Goal: Task Accomplishment & Management: Complete application form

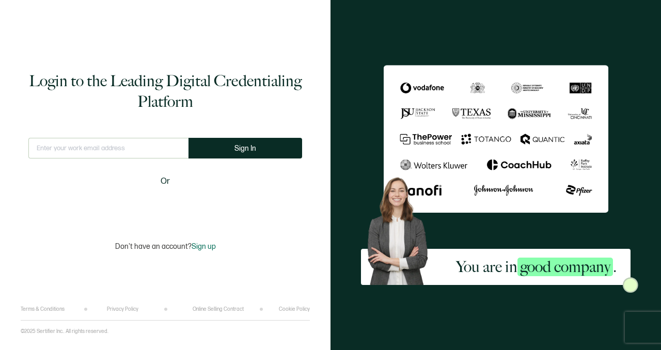
click at [111, 150] on input "text" at bounding box center [108, 148] width 160 height 21
type input "[PERSON_NAME][EMAIL_ADDRESS][DOMAIN_NAME]"
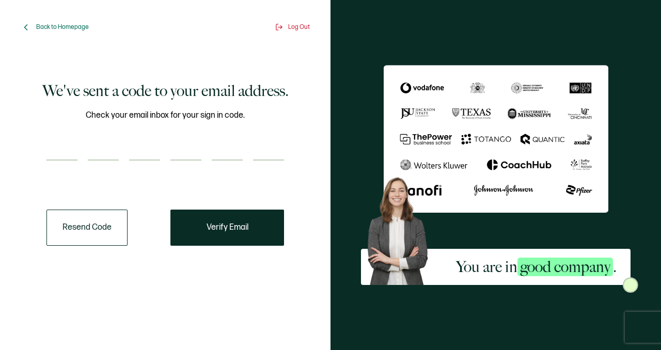
click at [64, 149] on input "number" at bounding box center [61, 150] width 31 height 21
paste input "9"
type input "9"
type input "1"
type input "5"
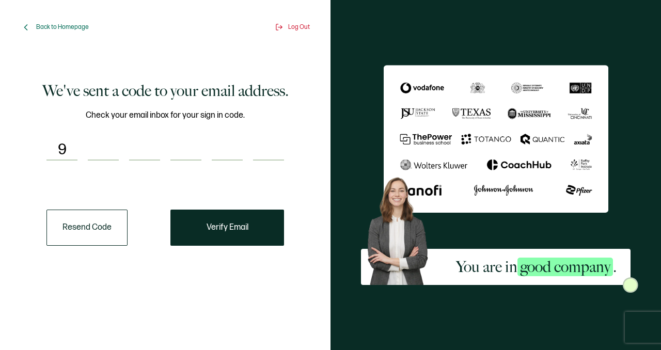
type input "5"
type input "3"
type input "6"
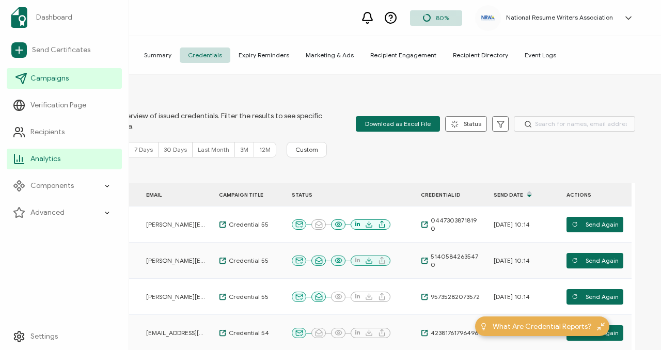
click at [62, 78] on span "Campaigns" at bounding box center [49, 78] width 38 height 10
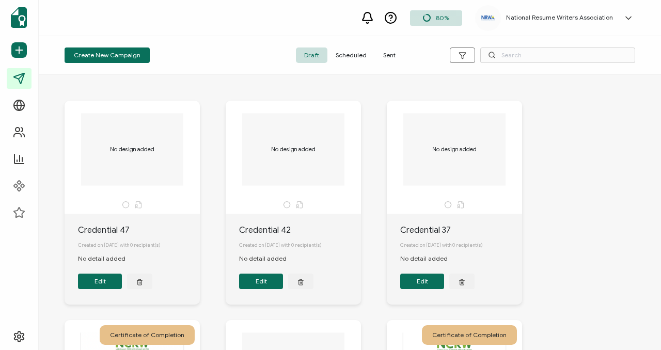
click at [349, 56] on span "Scheduled" at bounding box center [351, 55] width 48 height 15
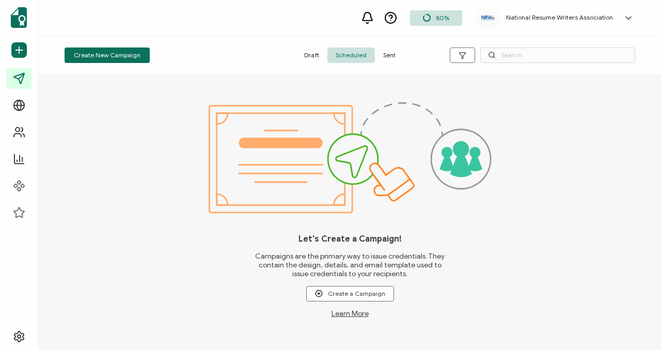
click at [303, 51] on span "Draft" at bounding box center [311, 55] width 31 height 15
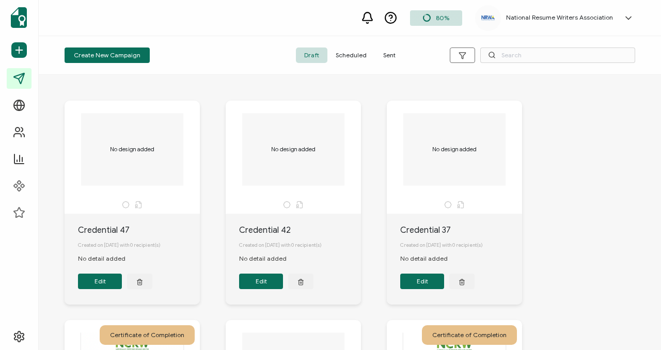
click at [382, 57] on span "Sent" at bounding box center [389, 55] width 29 height 15
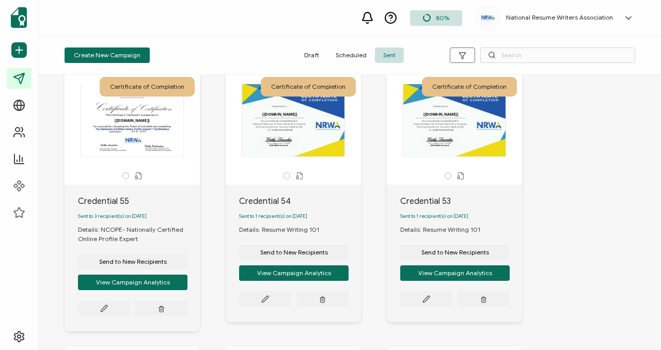
scroll to position [28, 0]
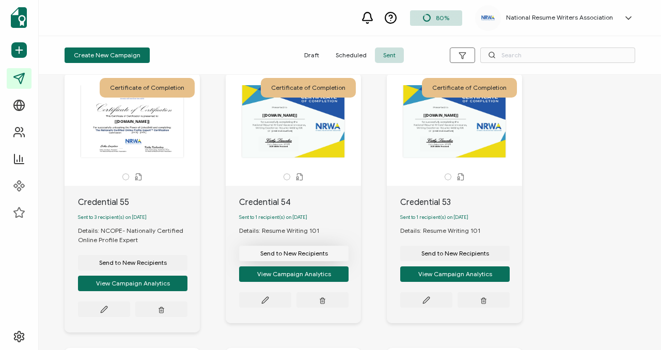
click at [312, 257] on span "Send to New Recipients" at bounding box center [294, 253] width 68 height 6
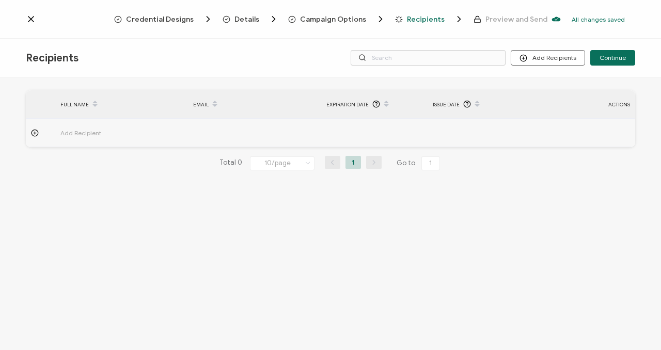
click at [123, 124] on td "Add Recipient" at bounding box center [121, 133] width 133 height 28
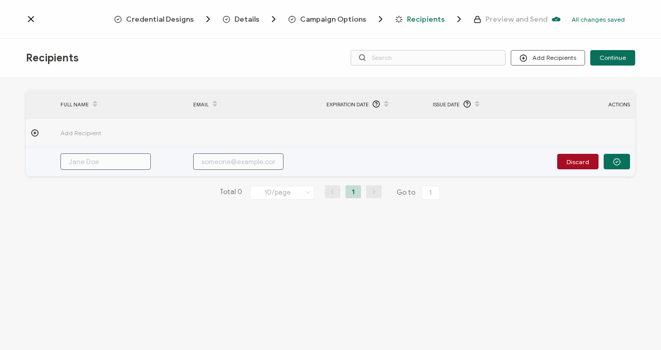
click at [82, 157] on input "text" at bounding box center [105, 161] width 90 height 17
click at [224, 161] on input "text" at bounding box center [238, 161] width 90 height 17
paste input "915536"
type input "915536"
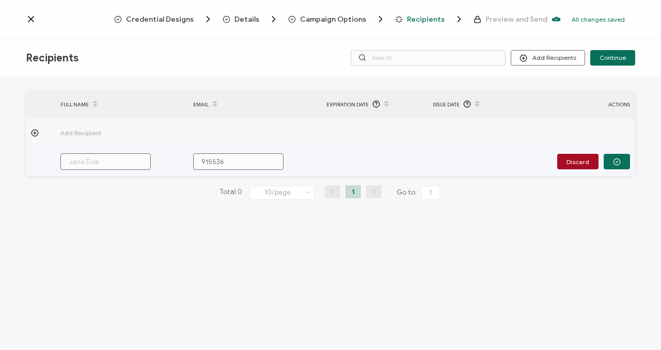
click at [226, 163] on input "915536" at bounding box center [238, 161] width 90 height 17
click at [219, 154] on input "text" at bounding box center [238, 161] width 90 height 17
paste input "[EMAIL_ADDRESS][DOMAIN_NAME]"
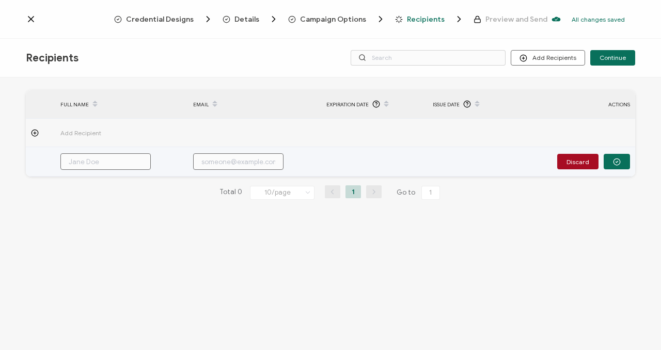
type input "[EMAIL_ADDRESS][DOMAIN_NAME]"
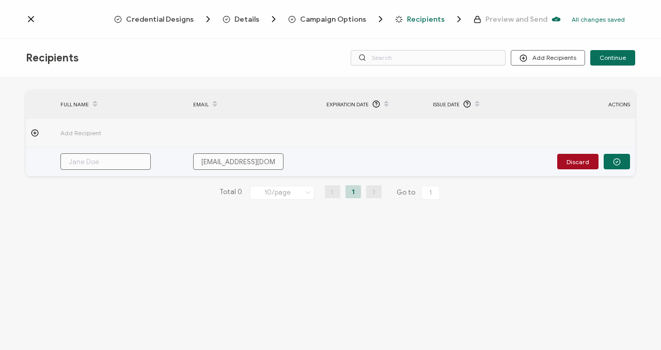
click at [100, 164] on input "text" at bounding box center [105, 161] width 90 height 17
type input "C"
type input "Ch"
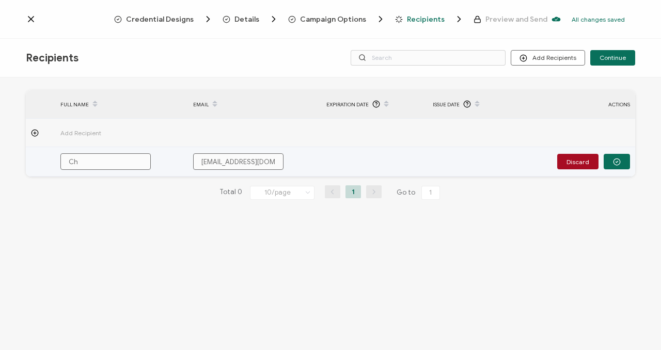
type input "Chr"
type input "Chri"
type input "[PERSON_NAME]"
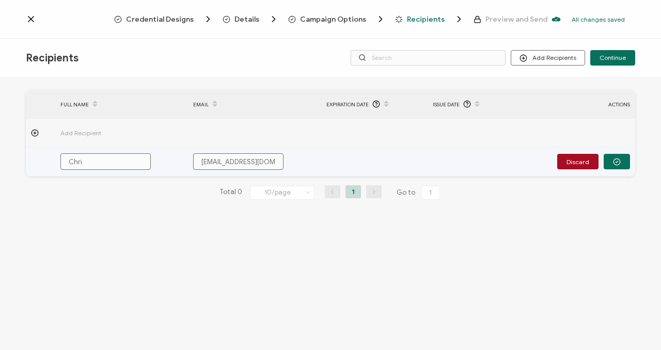
type input "[PERSON_NAME]"
type input "[DEMOGRAPHIC_DATA]"
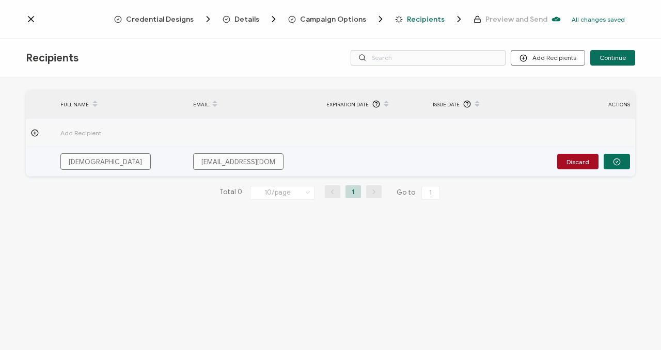
type input "[PERSON_NAME]"
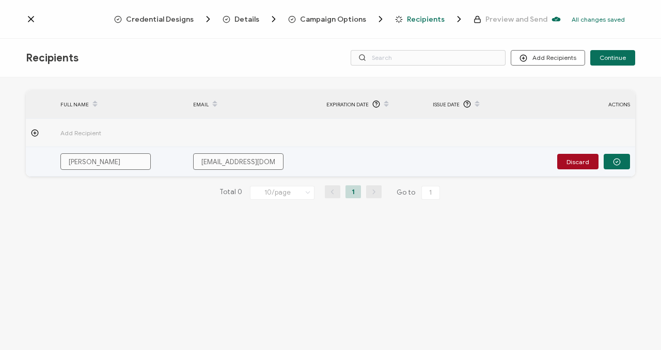
type input "[PERSON_NAME]"
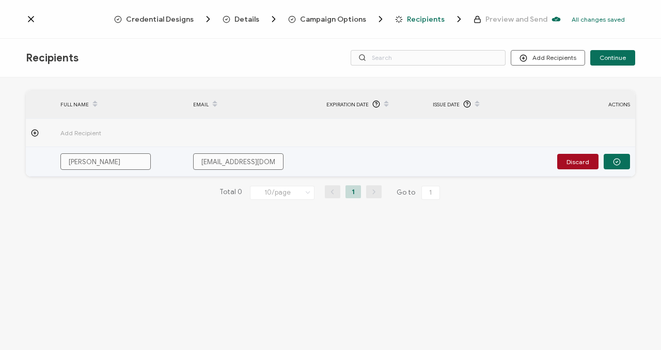
type input "[PERSON_NAME]"
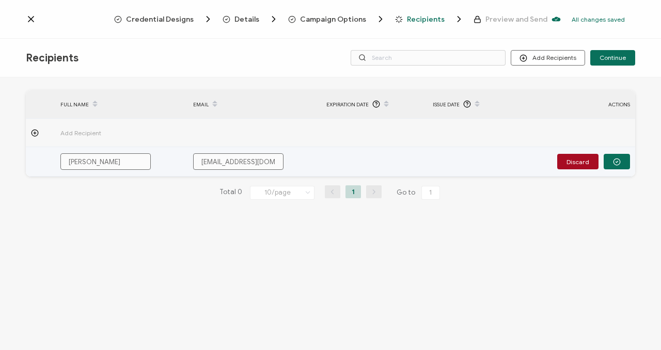
type input "[PERSON_NAME]"
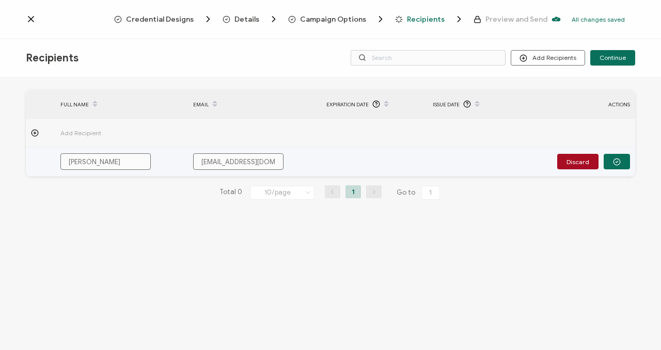
type input "[PERSON_NAME]"
click at [117, 164] on input "[PERSON_NAME]" at bounding box center [105, 161] width 90 height 17
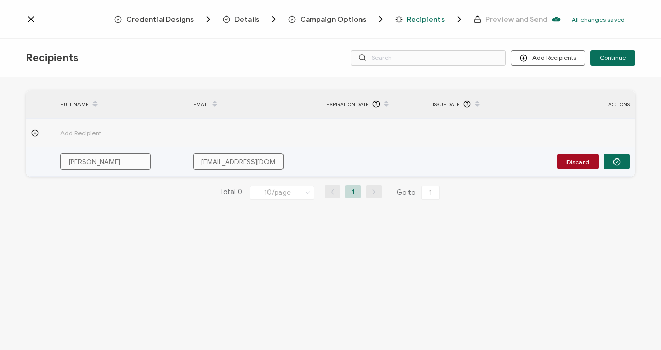
type input "[PERSON_NAME]"
click at [627, 168] on button "button" at bounding box center [617, 161] width 26 height 15
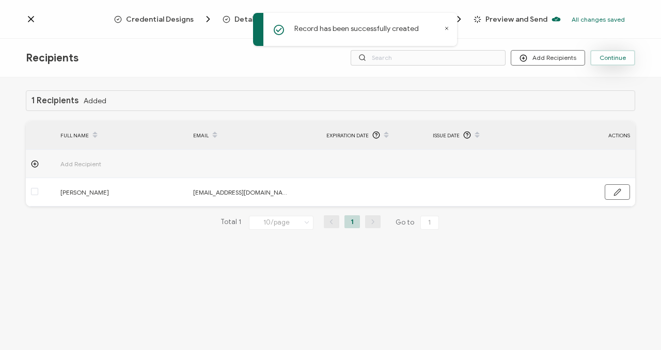
click at [623, 59] on span "Continue" at bounding box center [612, 58] width 26 height 6
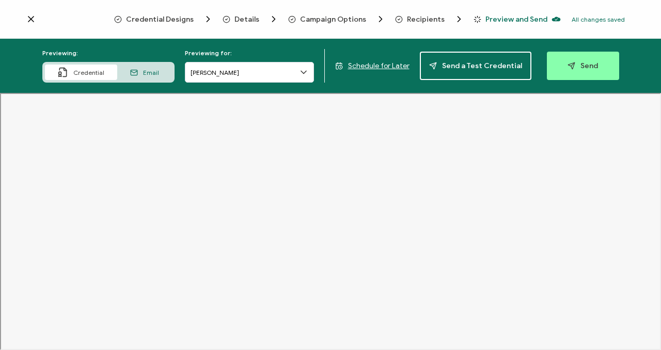
click at [187, 17] on span "Credential Designs" at bounding box center [160, 19] width 68 height 8
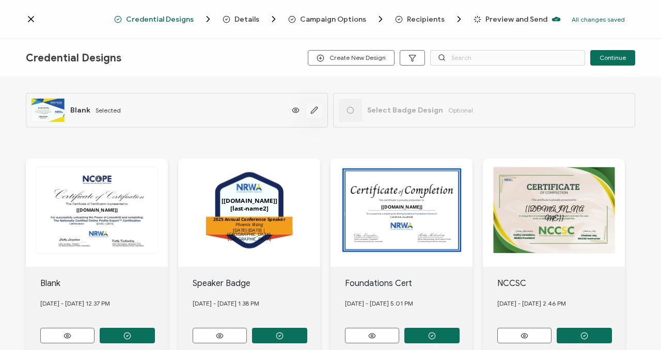
click at [310, 111] on icon "button" at bounding box center [314, 110] width 8 height 8
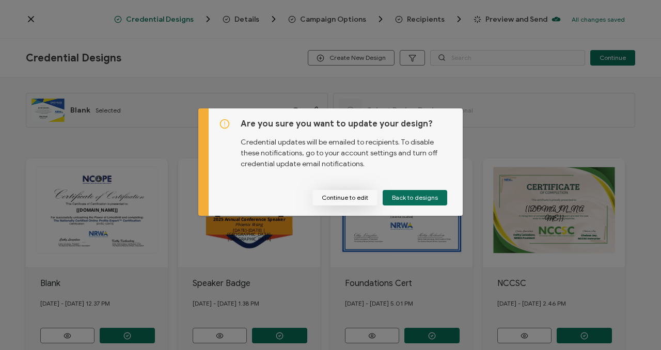
click at [358, 200] on button "Continue to edit" at bounding box center [344, 197] width 65 height 15
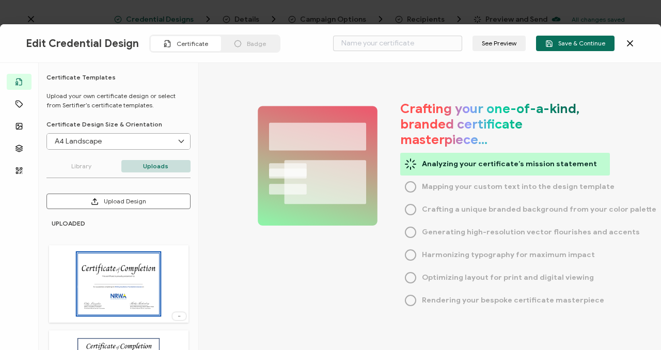
type input "Blank"
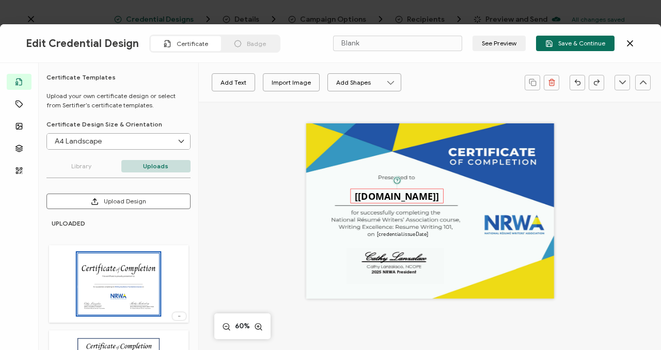
click at [426, 197] on pre "[[DOMAIN_NAME]]" at bounding box center [397, 196] width 84 height 13
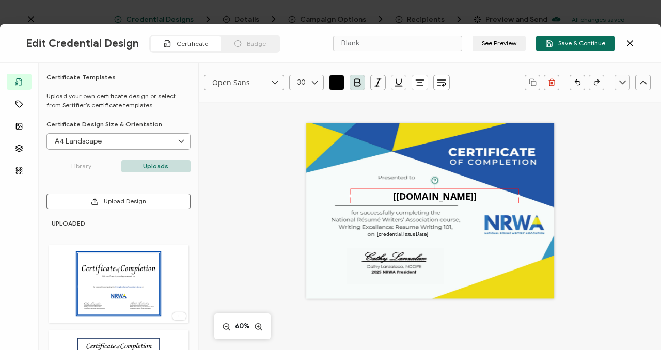
drag, startPoint x: 440, startPoint y: 196, endPoint x: 568, endPoint y: 198, distance: 127.5
click at [568, 198] on div "Open Sans Alright Sans [PERSON_NAME] Archivo Black Arial Arimo Blinker Caveat C…" at bounding box center [430, 302] width 462 height 401
drag, startPoint x: 478, startPoint y: 193, endPoint x: 441, endPoint y: 193, distance: 37.2
click at [441, 193] on div "The recipient’s full name, which will be automatically filled based on the info…" at bounding box center [398, 197] width 169 height 14
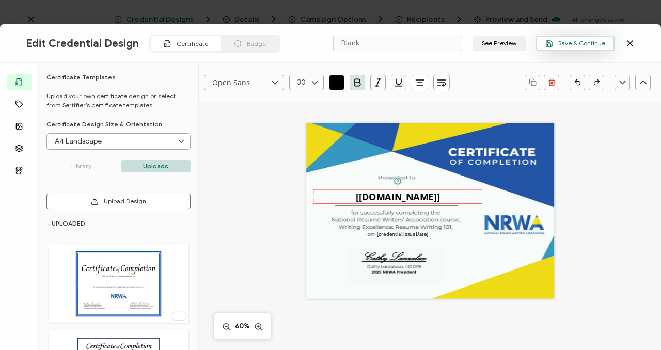
click at [581, 44] on span "Save & Continue" at bounding box center [575, 44] width 60 height 8
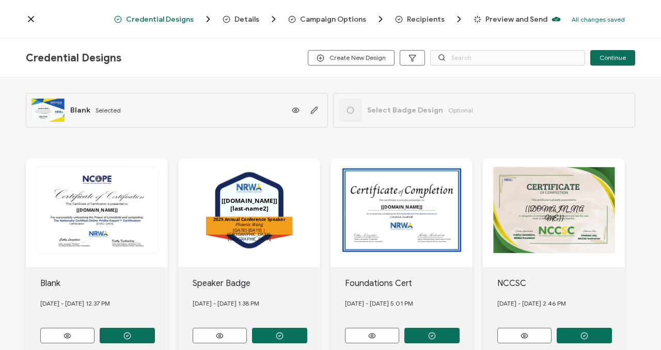
click at [403, 19] on div "Recipients" at bounding box center [415, 19] width 41 height 10
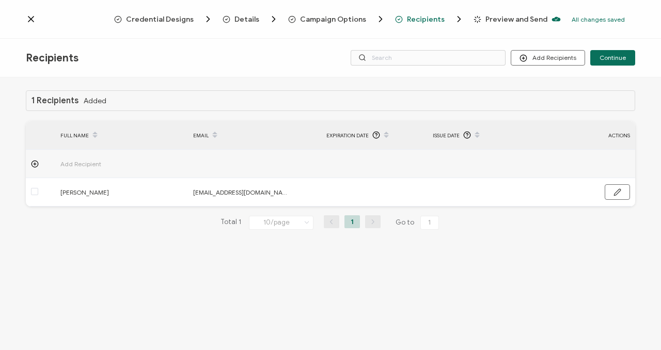
click at [490, 18] on span "Preview and Send" at bounding box center [516, 19] width 62 height 8
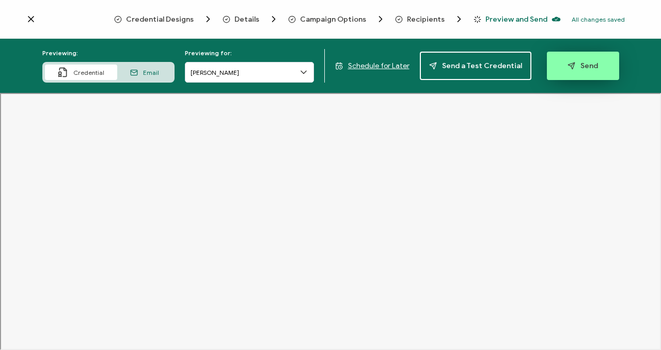
click at [581, 69] on span "Send" at bounding box center [582, 66] width 30 height 8
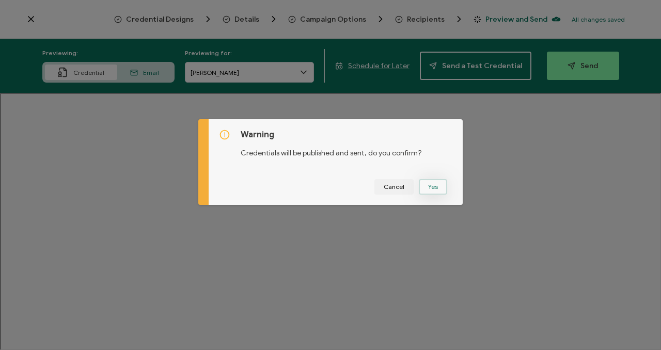
click at [425, 183] on button "Yes" at bounding box center [433, 186] width 28 height 15
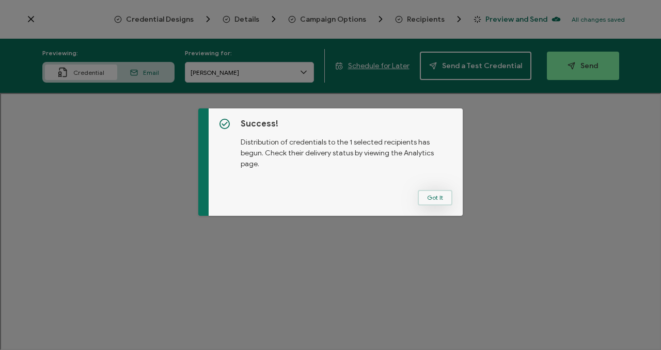
click at [444, 195] on button "Got It" at bounding box center [435, 197] width 35 height 15
